Goal: Transaction & Acquisition: Book appointment/travel/reservation

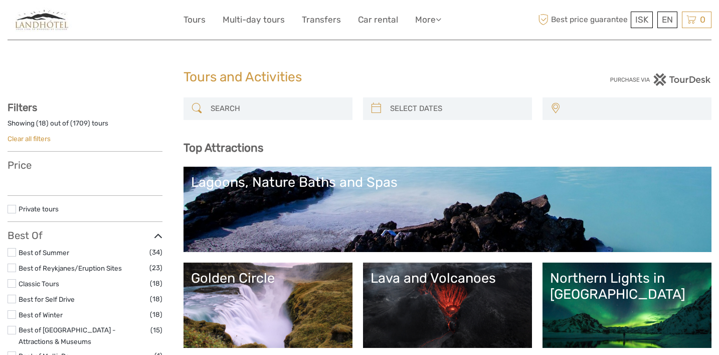
select select
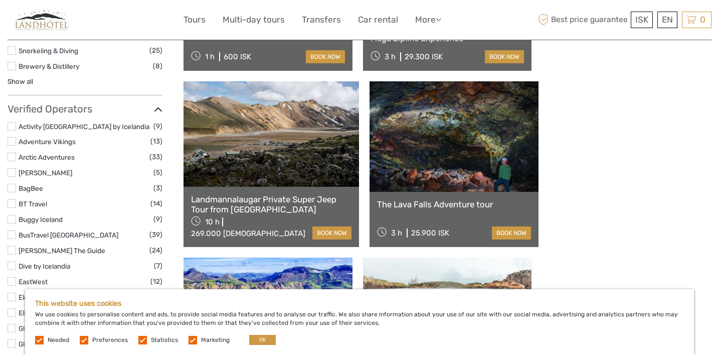
scroll to position [1200, 0]
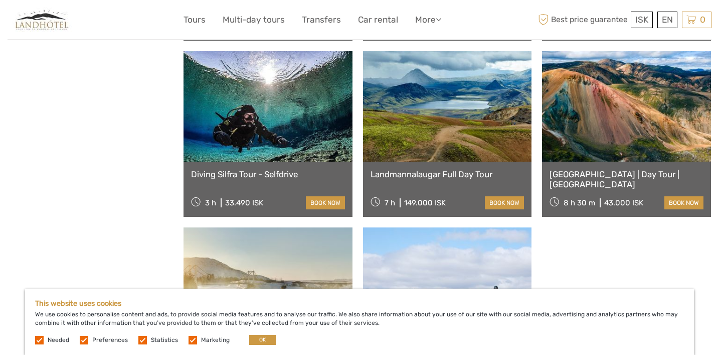
scroll to position [2027, 0]
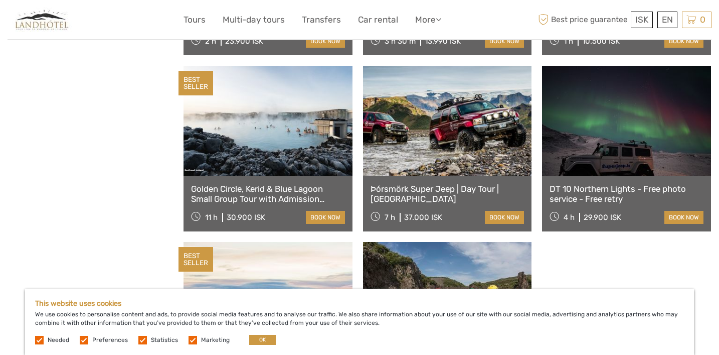
scroll to position [3070, 0]
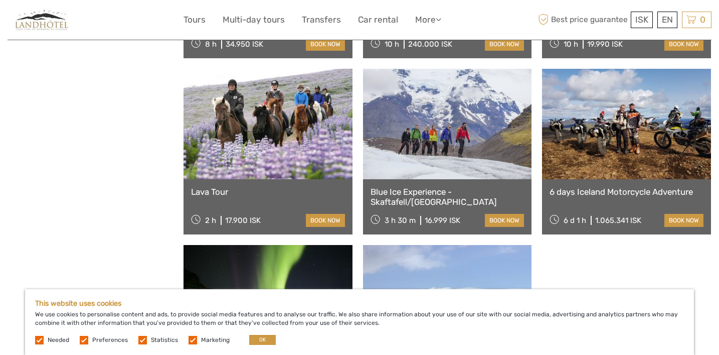
scroll to position [4119, 0]
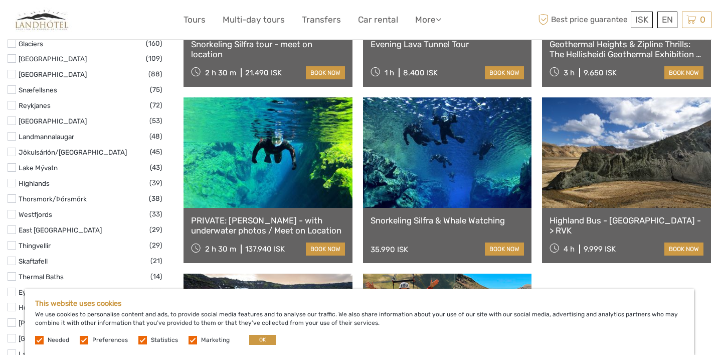
scroll to position [574, 0]
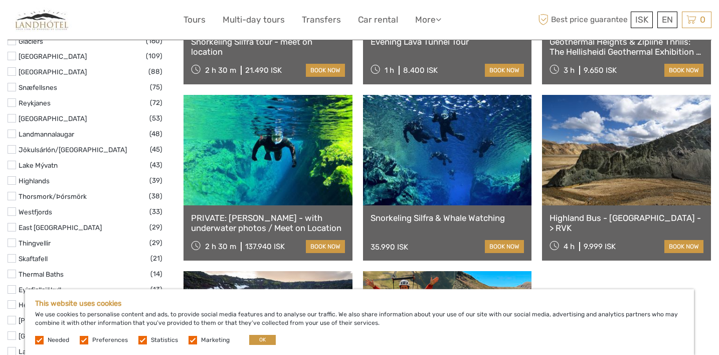
click at [14, 181] on label at bounding box center [12, 180] width 9 height 9
click at [0, 0] on input "checkbox" at bounding box center [0, 0] width 0 height 0
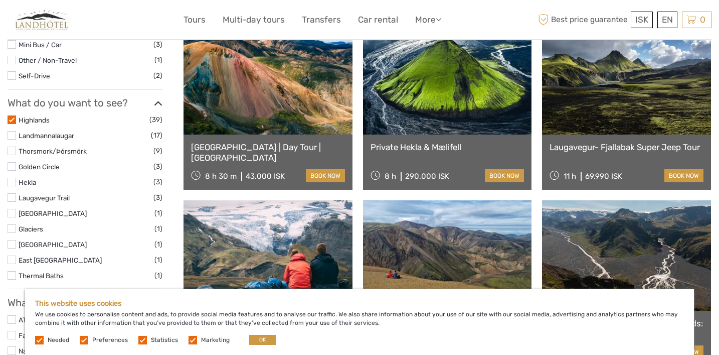
scroll to position [316, 0]
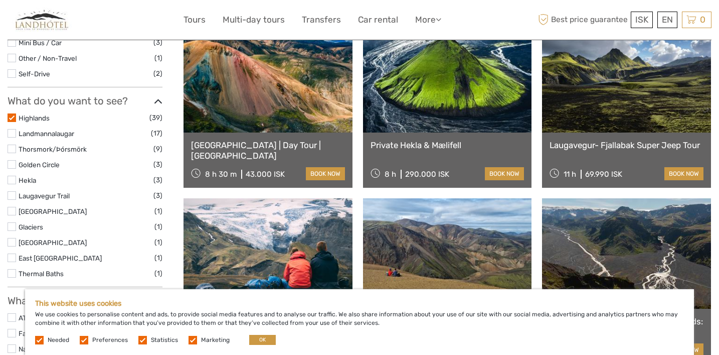
click at [667, 140] on link "Laugavegur- Fjallabak Super Jeep Tour" at bounding box center [627, 145] width 154 height 10
